Goal: Information Seeking & Learning: Learn about a topic

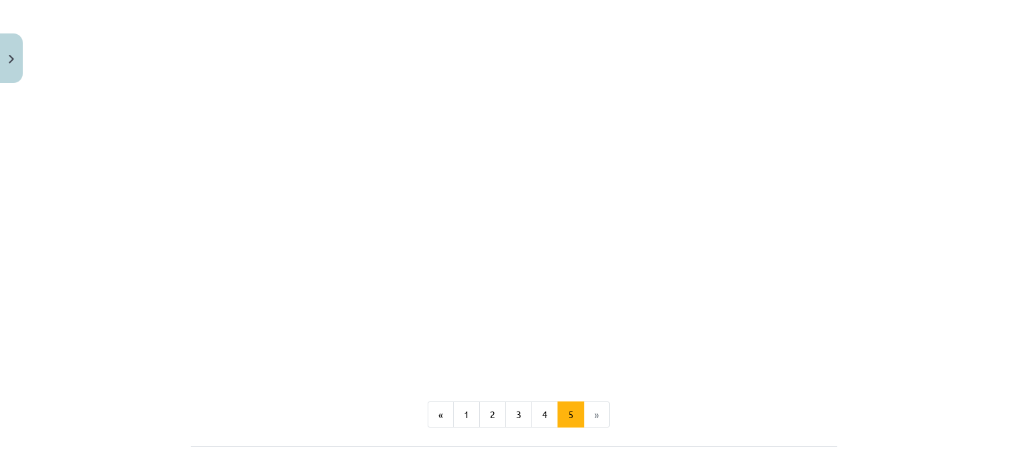
scroll to position [1360, 0]
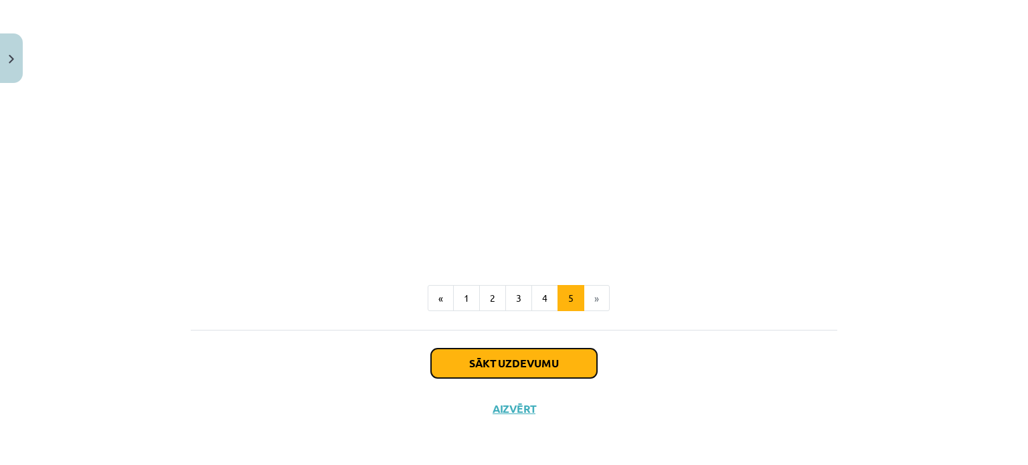
click at [564, 368] on button "Sākt uzdevumu" at bounding box center [514, 363] width 166 height 29
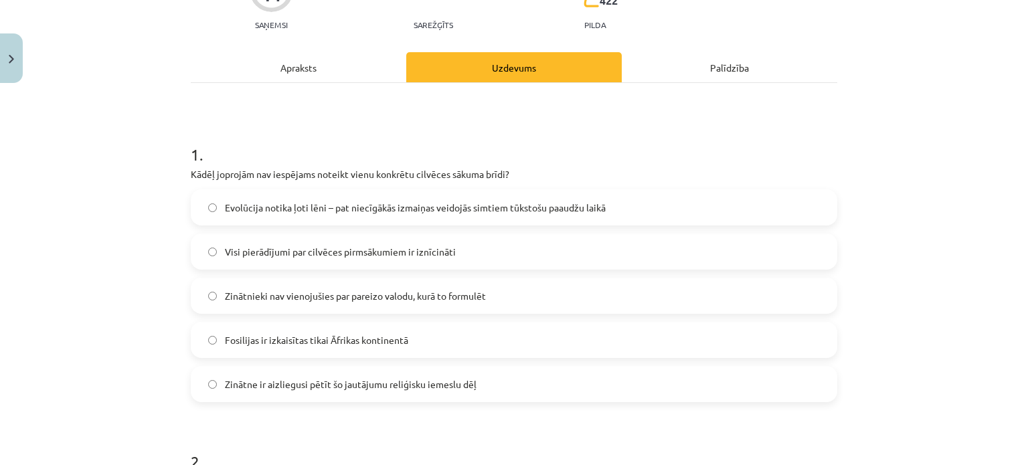
scroll to position [167, 0]
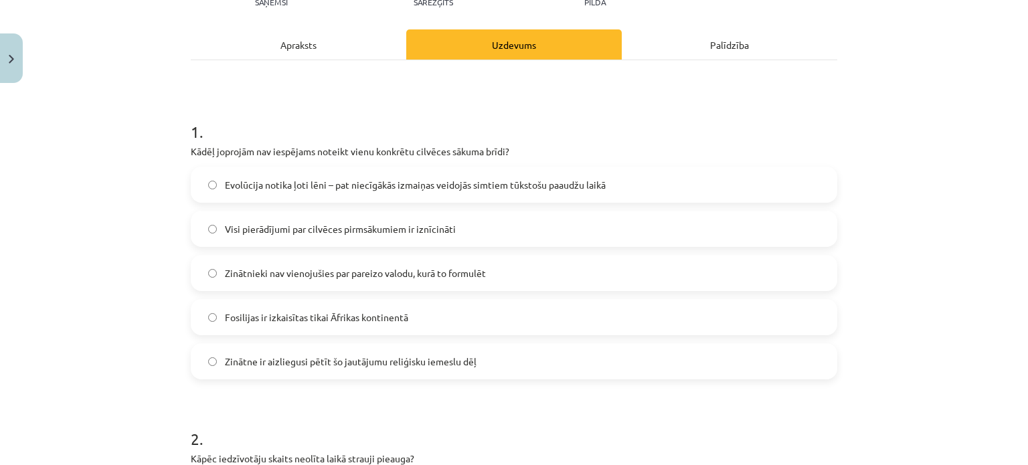
click at [208, 181] on label "Evolūcija notika ļoti lēni – pat niecīgākās izmaiņas veidojās simtiem tūkstošu …" at bounding box center [514, 184] width 644 height 33
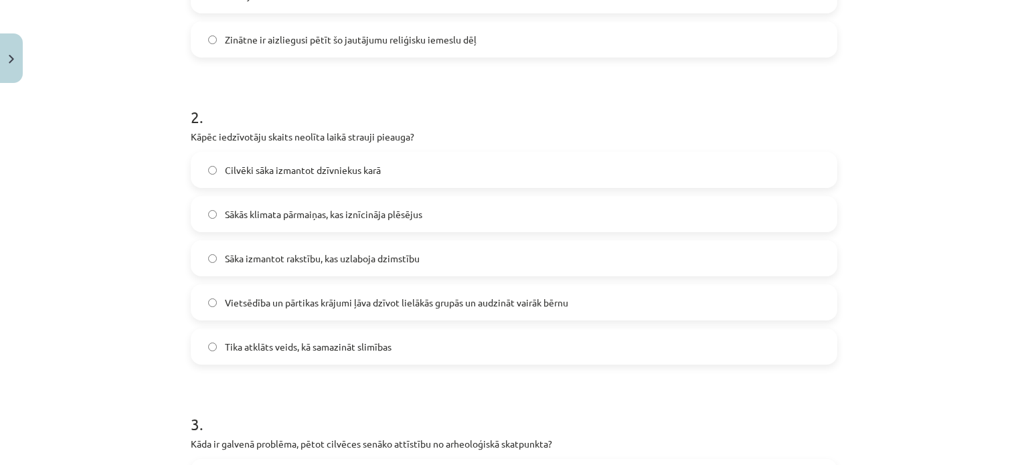
scroll to position [502, 0]
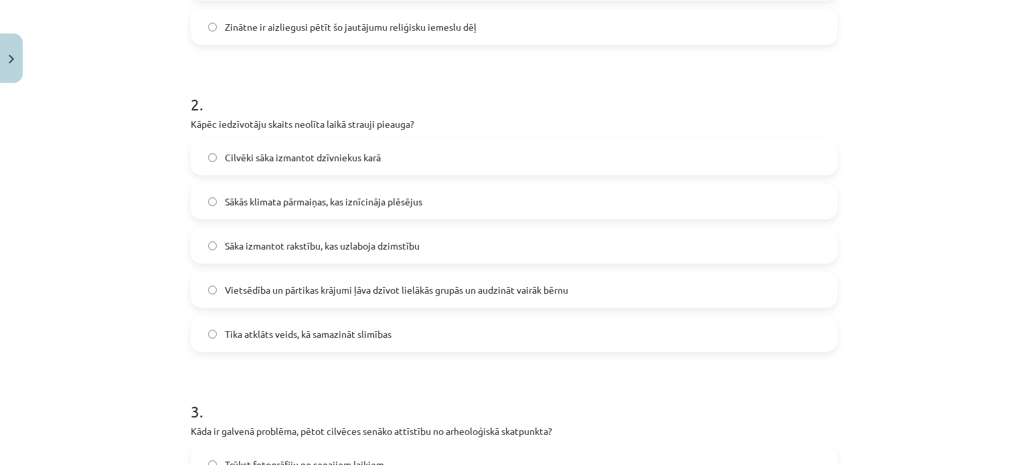
click at [279, 295] on span "Vietsēdība un pārtikas krājumi ļāva dzīvot lielākās grupās un audzināt vairāk b…" at bounding box center [396, 290] width 343 height 14
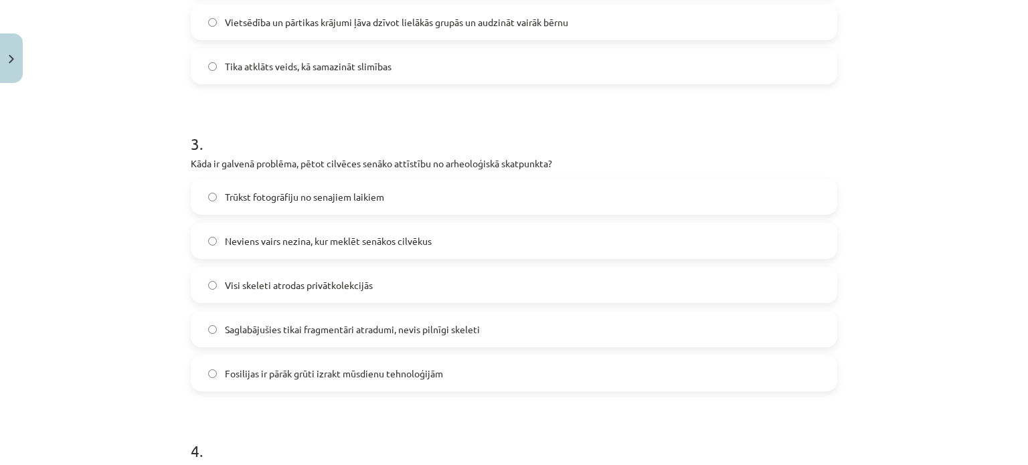
scroll to position [837, 0]
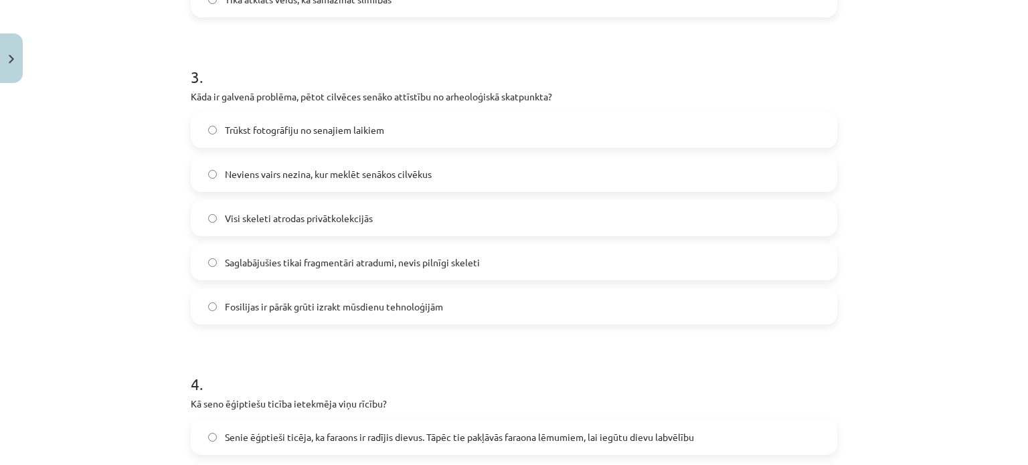
click at [212, 262] on label "Saglabājušies tikai fragmentāri atradumi, nevis pilnīgi skeleti" at bounding box center [514, 262] width 644 height 33
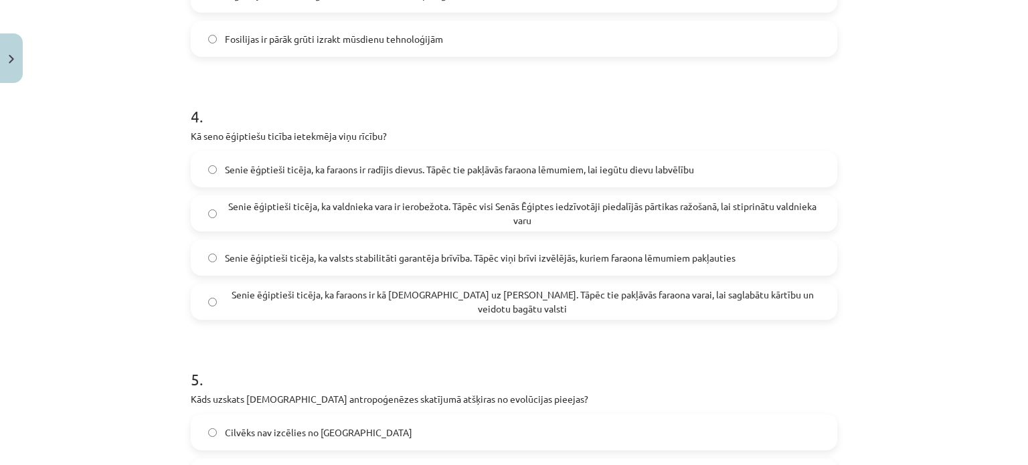
scroll to position [1172, 0]
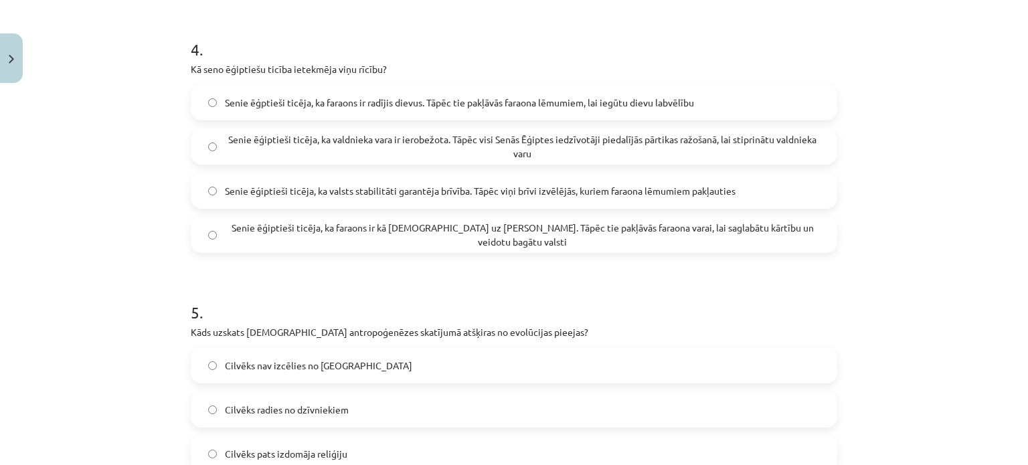
click at [225, 96] on span "Senie ēģptieši ticēja, ka faraons ir radījis dievus. Tāpēc tie pakļāvās faraona…" at bounding box center [459, 103] width 469 height 14
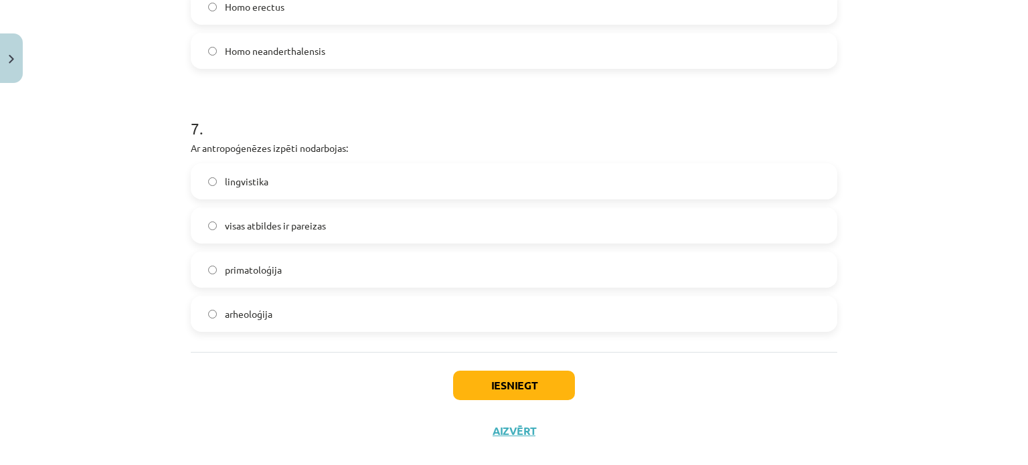
scroll to position [1975, 0]
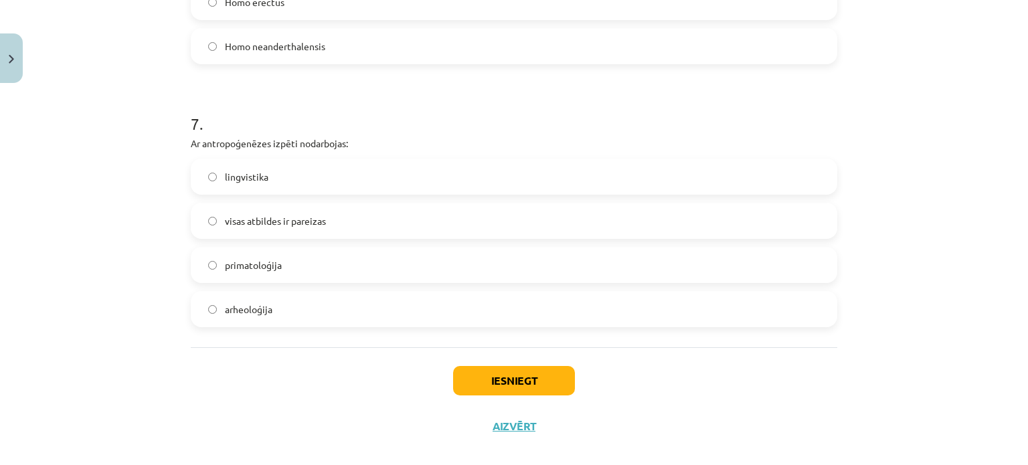
click at [204, 225] on label "visas atbildes ir pareizas" at bounding box center [514, 220] width 644 height 33
click at [481, 376] on button "Iesniegt" at bounding box center [514, 380] width 122 height 29
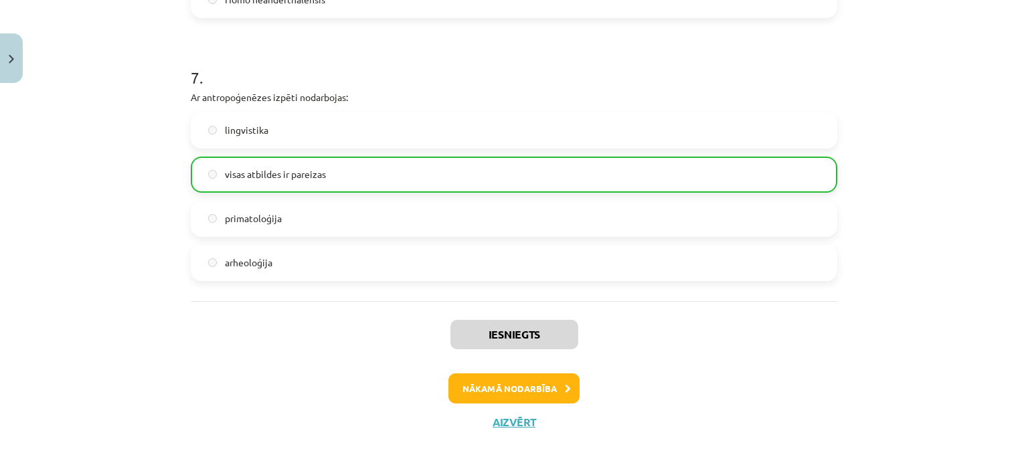
scroll to position [2297, 0]
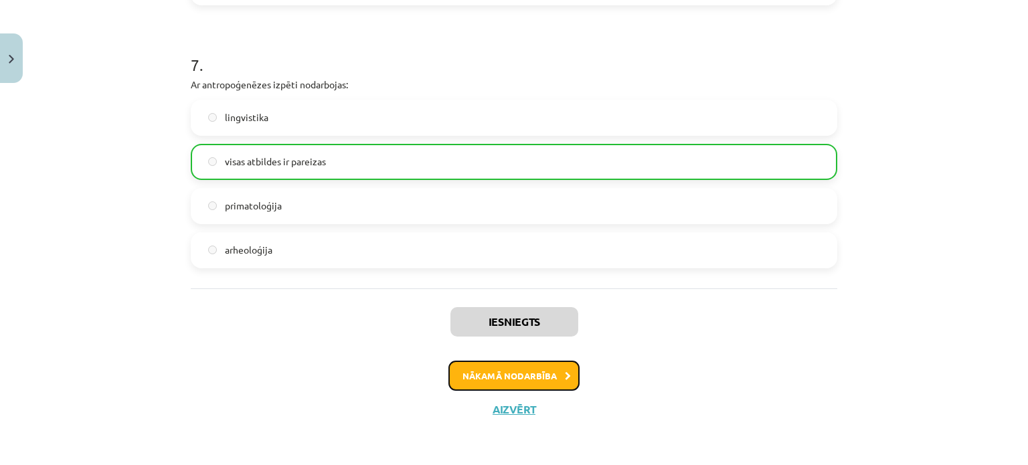
click at [549, 382] on button "Nākamā nodarbība" at bounding box center [514, 376] width 131 height 31
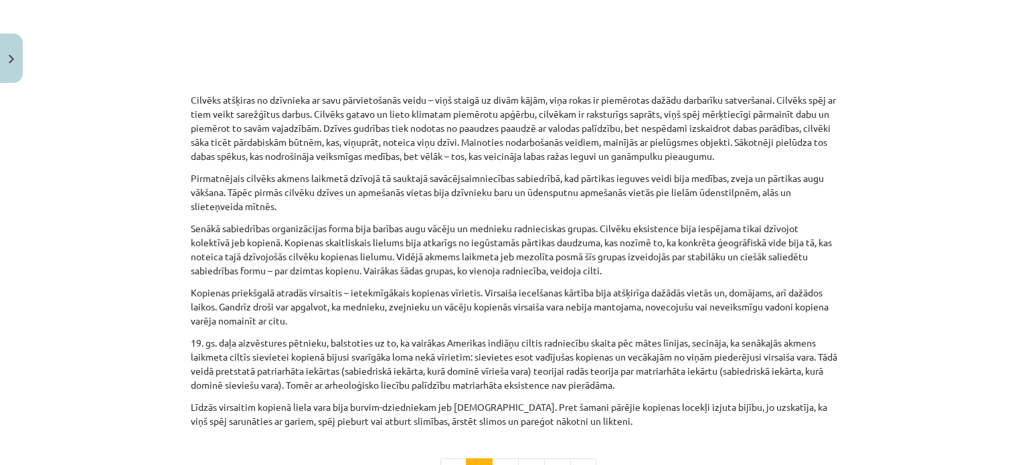
scroll to position [698, 0]
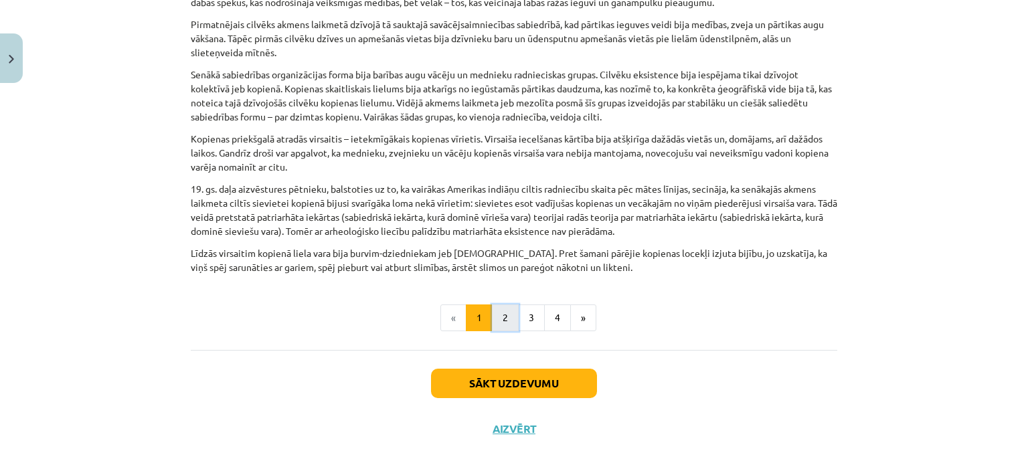
click at [506, 305] on button "2" at bounding box center [505, 318] width 27 height 27
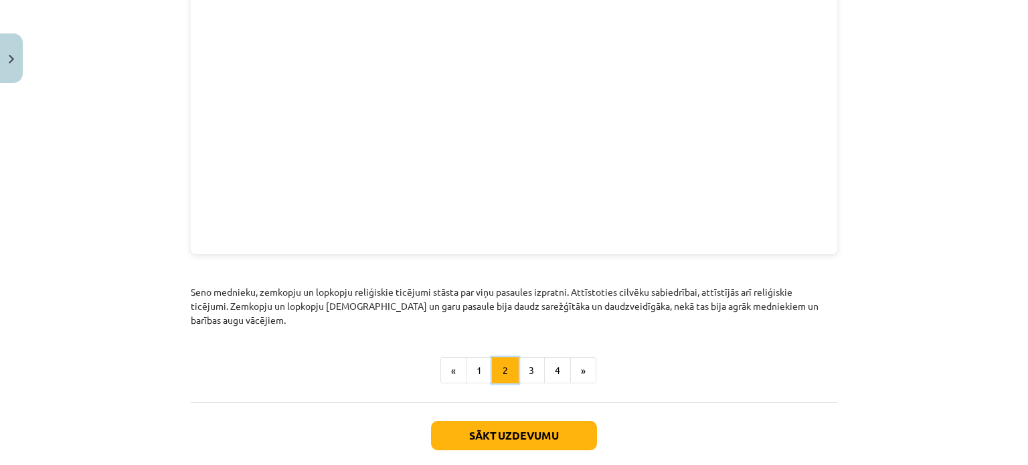
scroll to position [1533, 0]
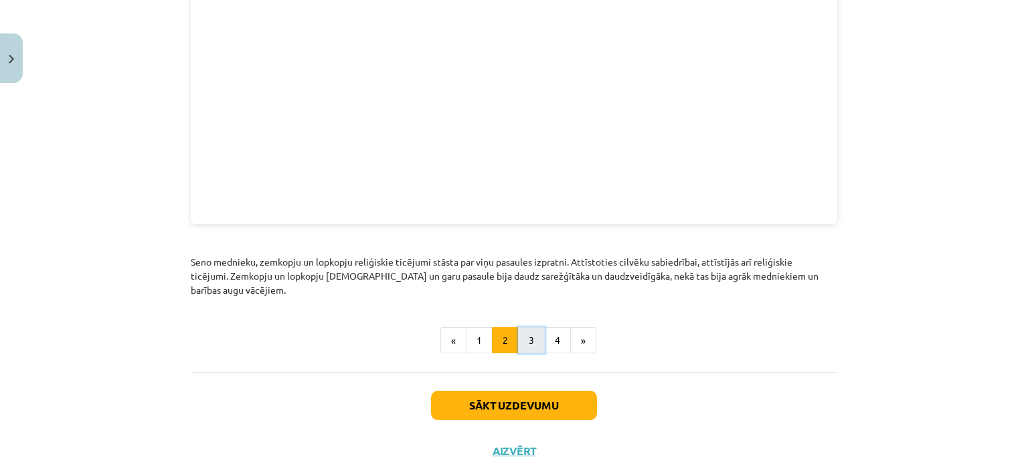
click at [524, 331] on button "3" at bounding box center [531, 340] width 27 height 27
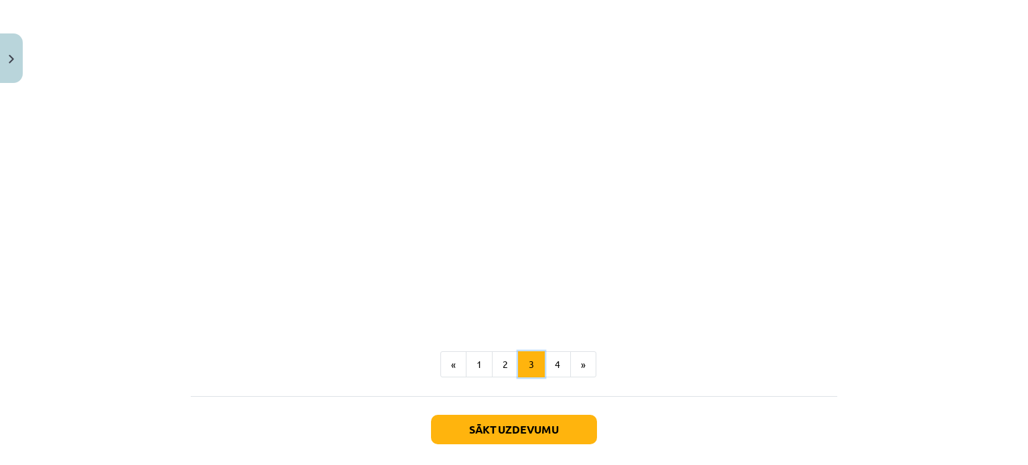
scroll to position [3127, 0]
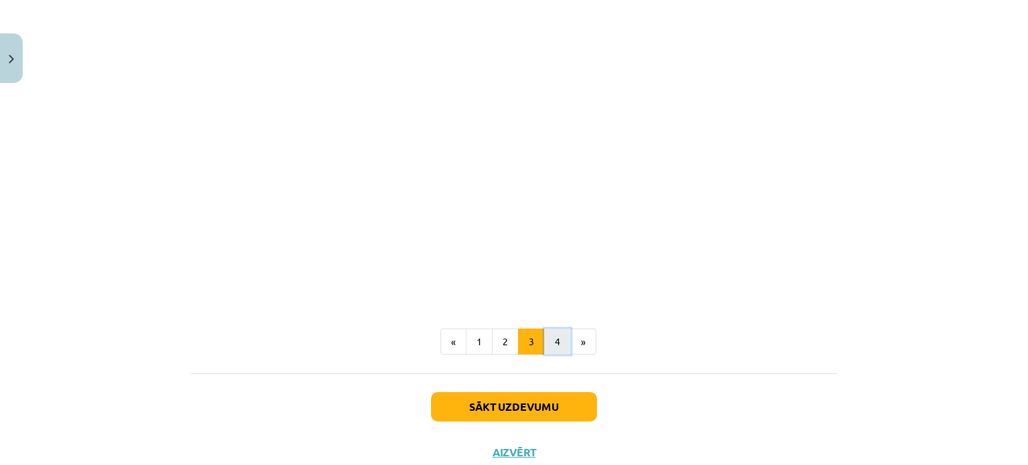
click at [544, 329] on button "4" at bounding box center [557, 342] width 27 height 27
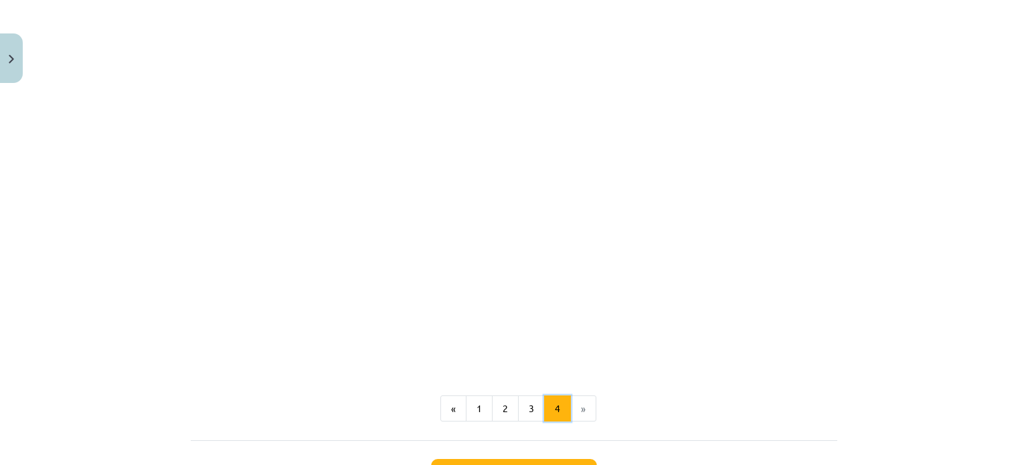
scroll to position [980, 0]
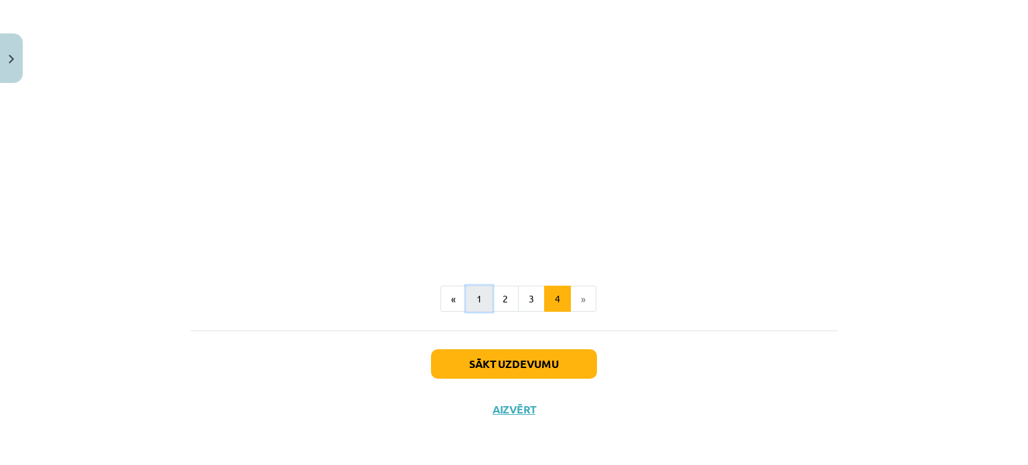
click at [479, 301] on button "1" at bounding box center [479, 299] width 27 height 27
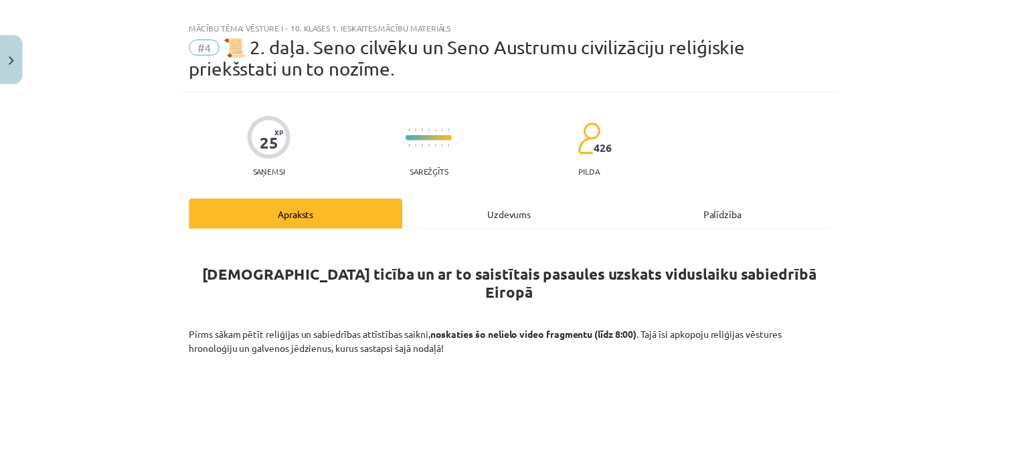
scroll to position [0, 0]
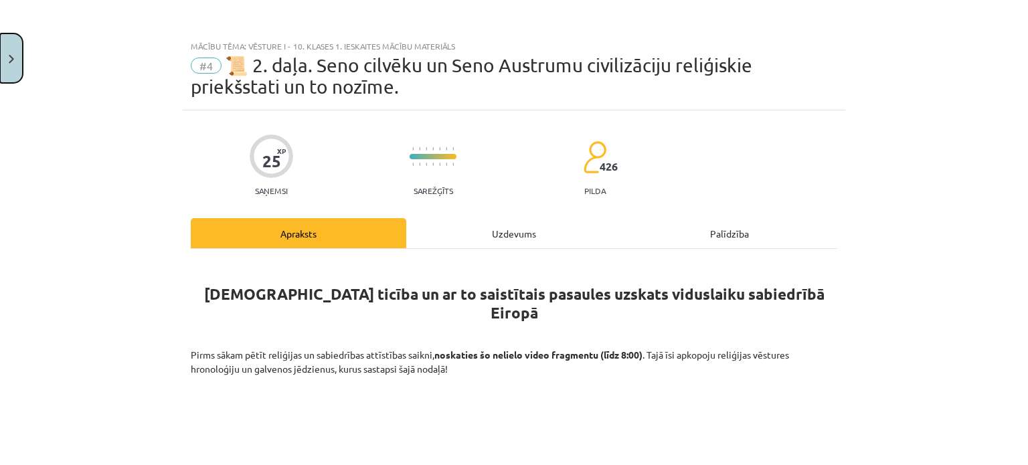
click at [11, 53] on button "Close" at bounding box center [11, 58] width 23 height 50
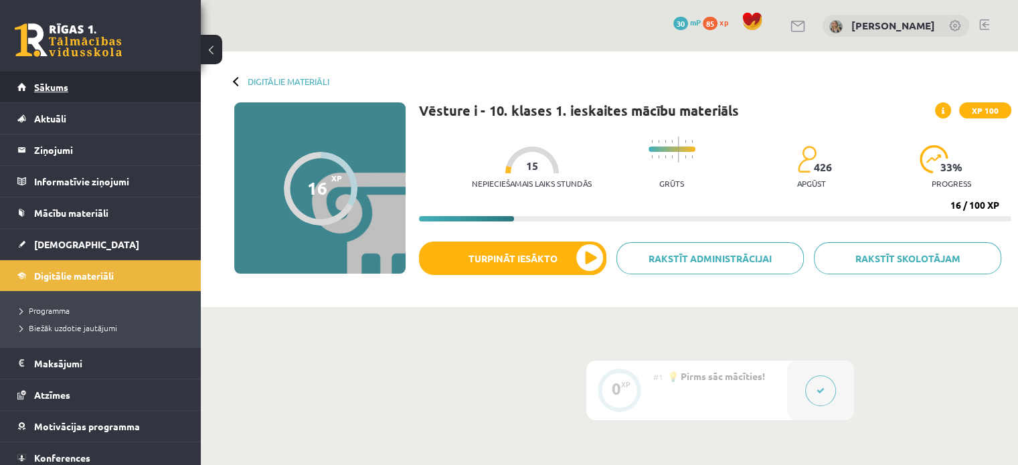
click at [130, 89] on link "Sākums" at bounding box center [100, 87] width 167 height 31
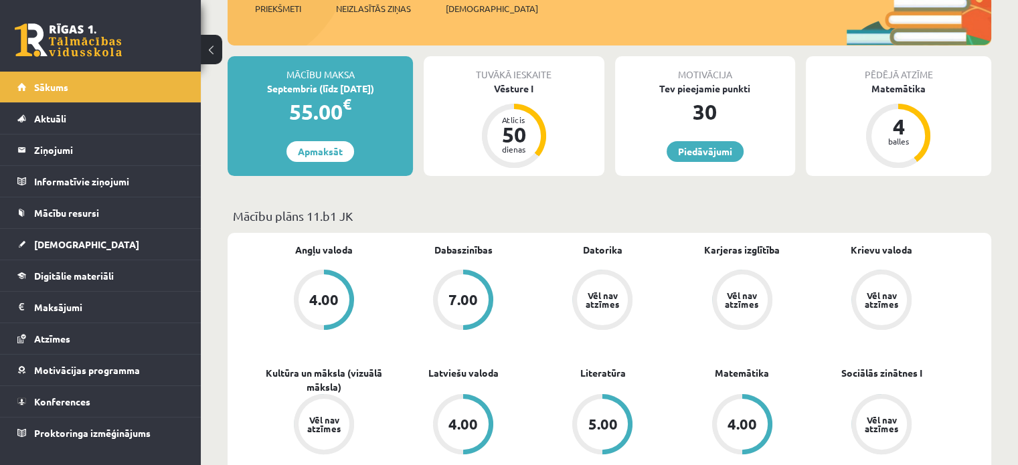
scroll to position [201, 0]
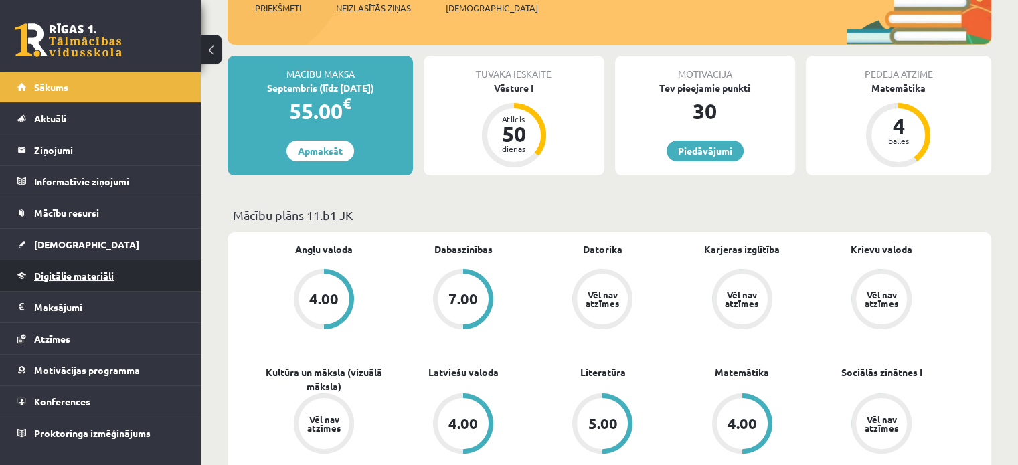
click at [129, 278] on link "Digitālie materiāli" at bounding box center [100, 275] width 167 height 31
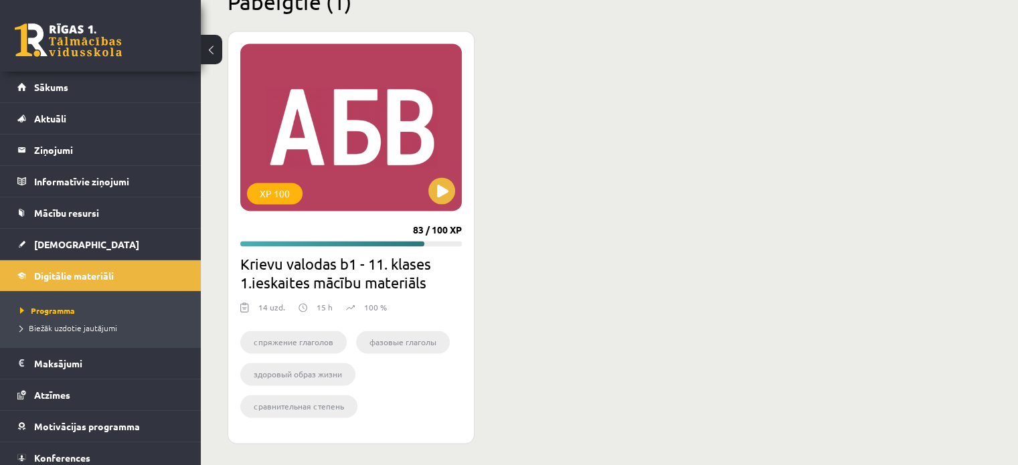
scroll to position [2023, 0]
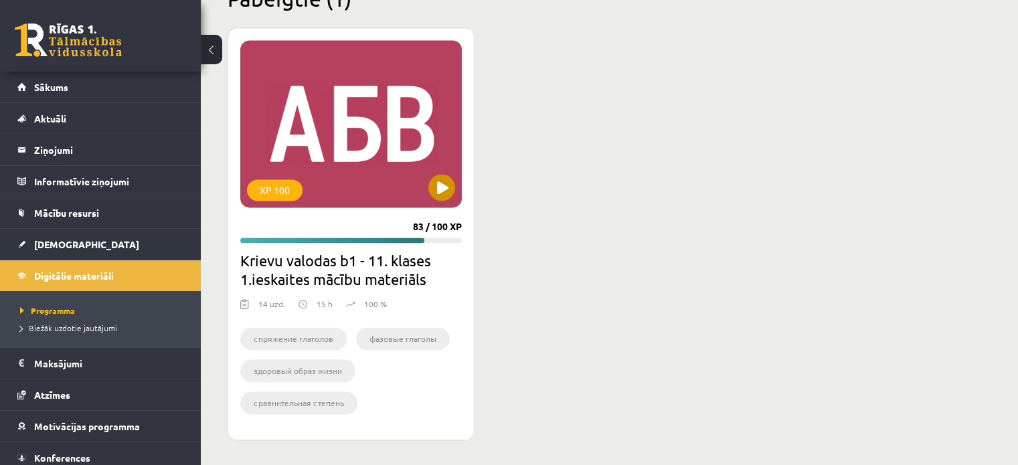
click at [458, 181] on div "XP 100" at bounding box center [351, 123] width 222 height 167
click at [258, 189] on div "XP 100" at bounding box center [275, 189] width 56 height 21
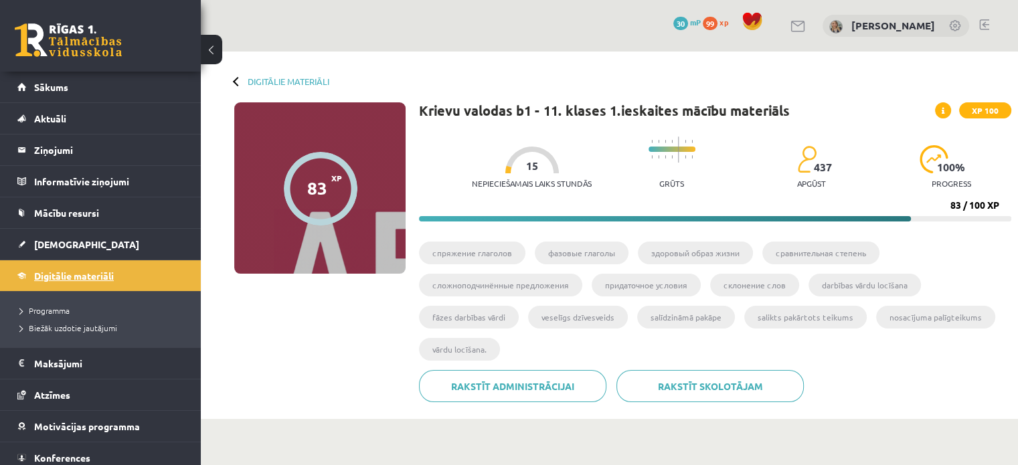
click at [129, 270] on link "Digitālie materiāli" at bounding box center [100, 275] width 167 height 31
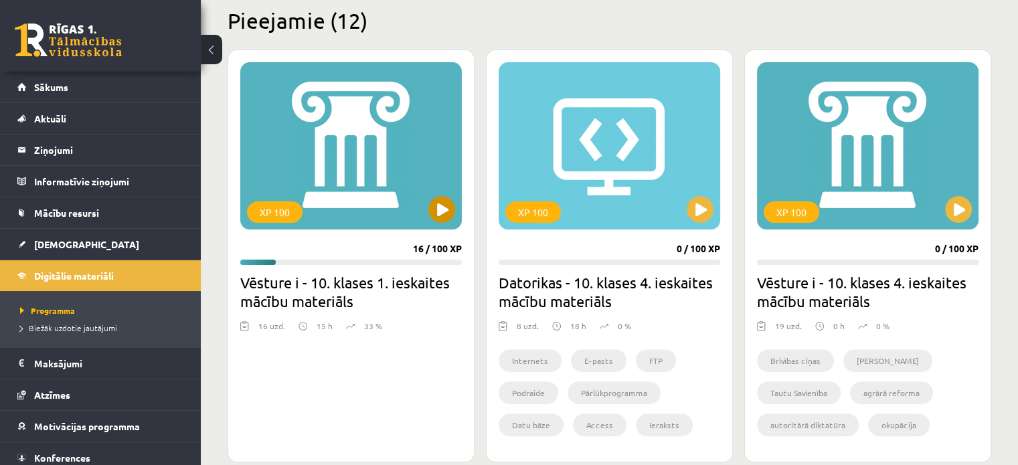
scroll to position [335, 0]
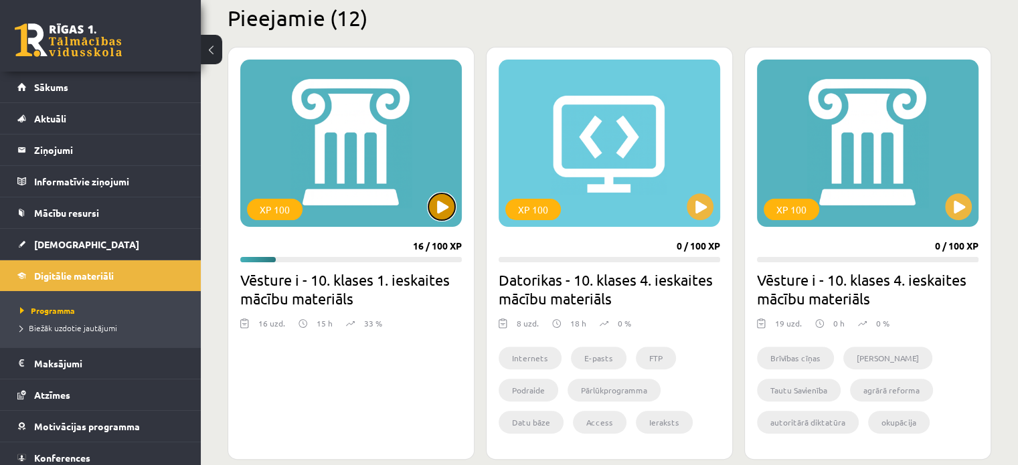
click at [445, 205] on button at bounding box center [441, 206] width 27 height 27
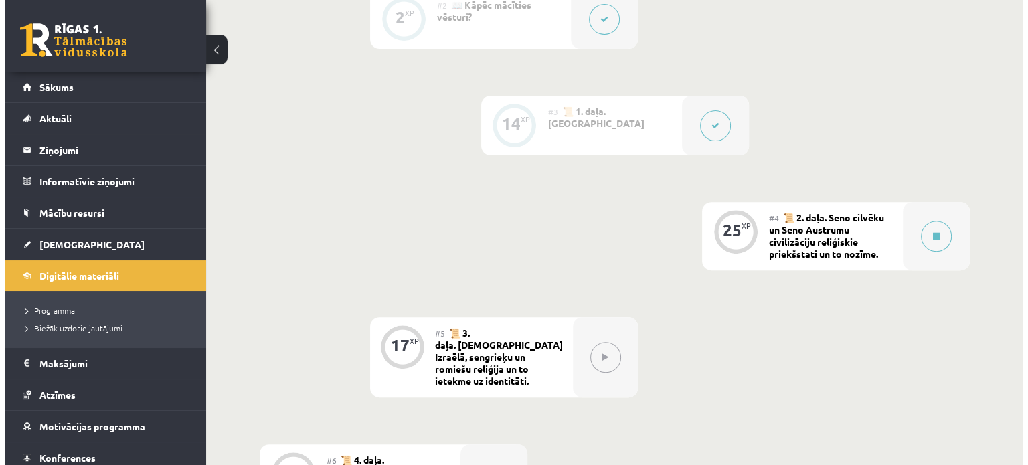
scroll to position [536, 0]
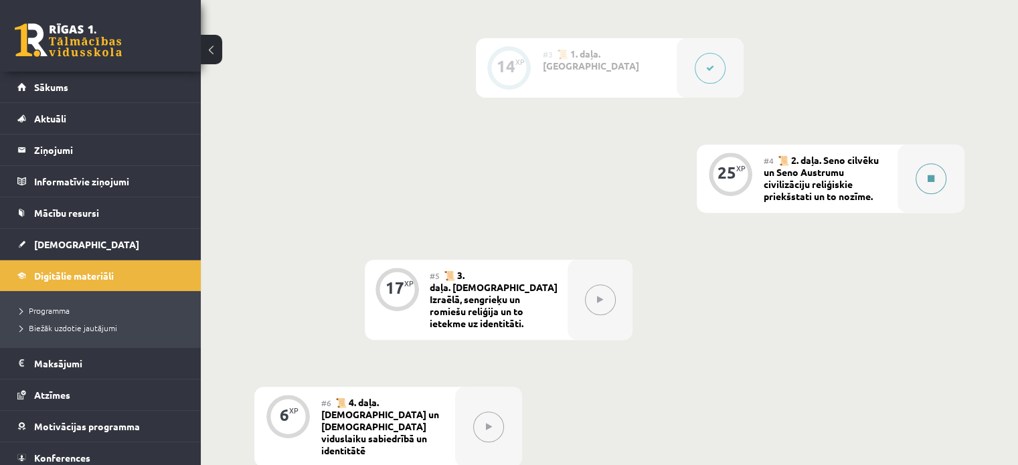
click at [937, 177] on button at bounding box center [931, 178] width 31 height 31
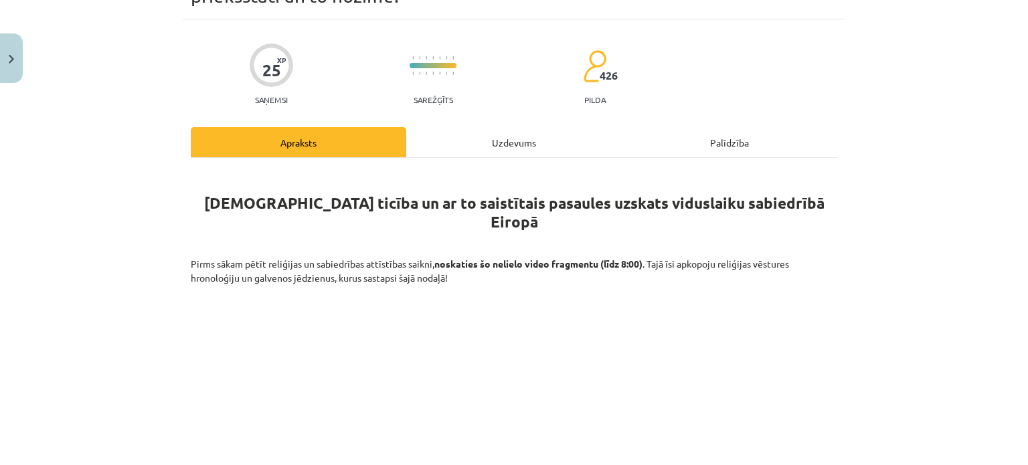
scroll to position [134, 0]
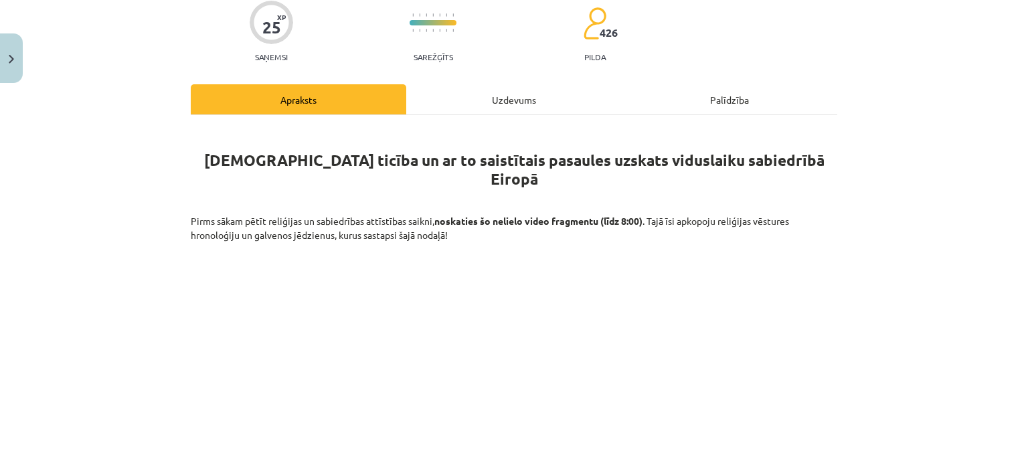
click at [537, 91] on div "Uzdevums" at bounding box center [514, 99] width 216 height 30
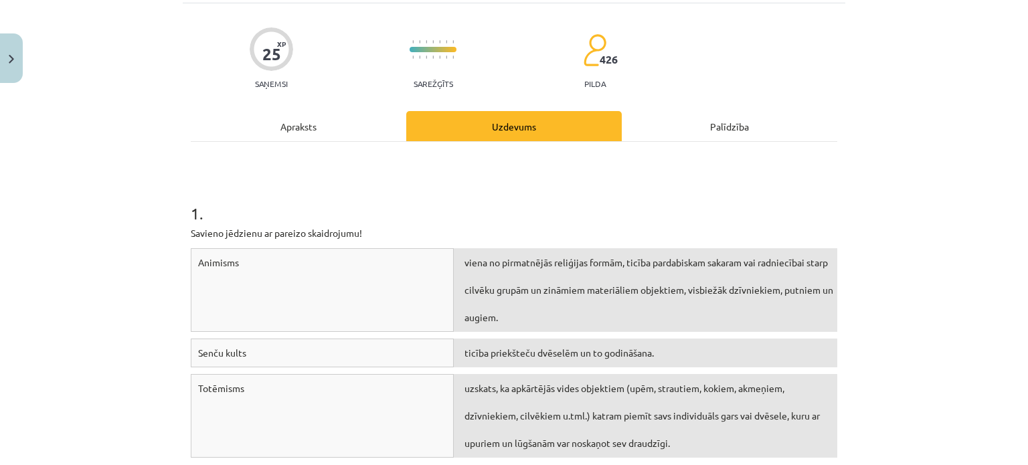
scroll to position [100, 0]
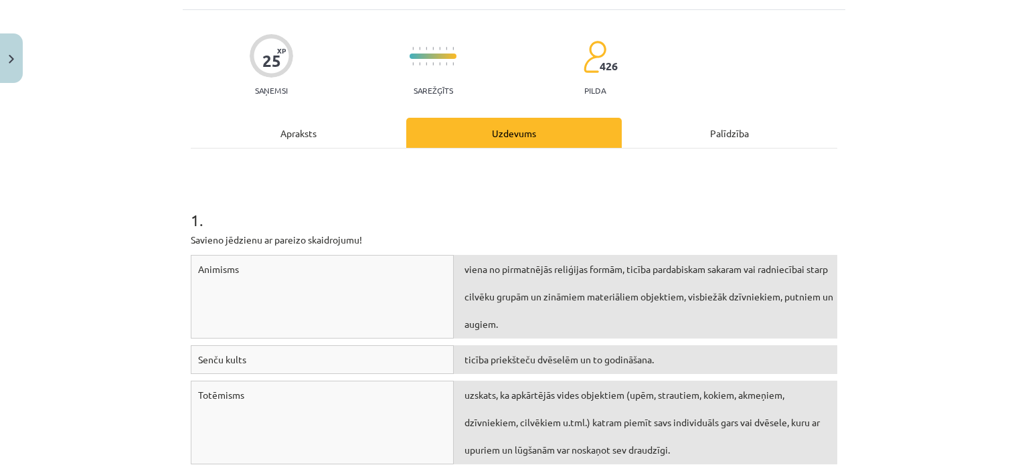
click at [318, 131] on div "Apraksts" at bounding box center [299, 133] width 216 height 30
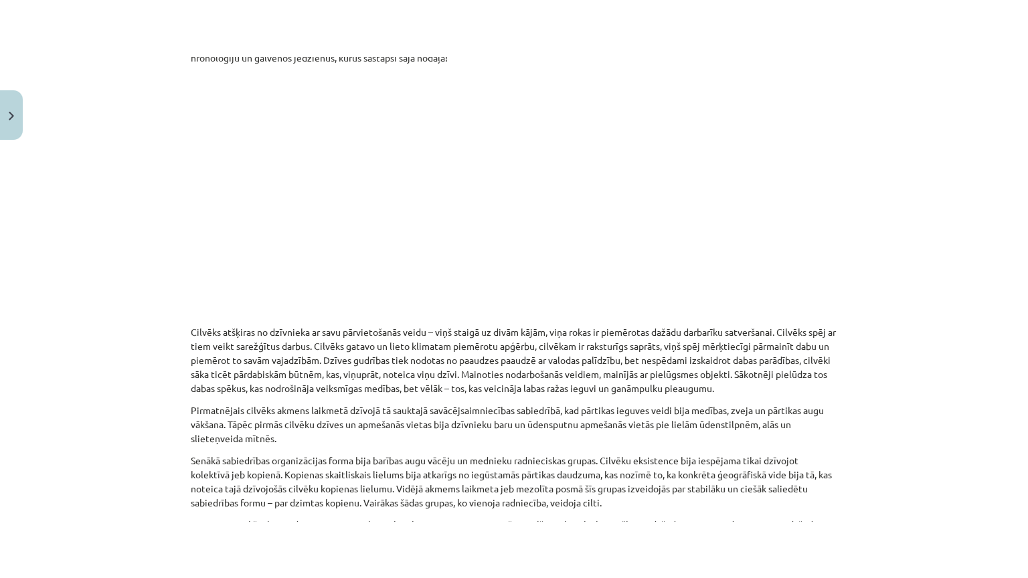
scroll to position [331, 0]
